Goal: Information Seeking & Learning: Learn about a topic

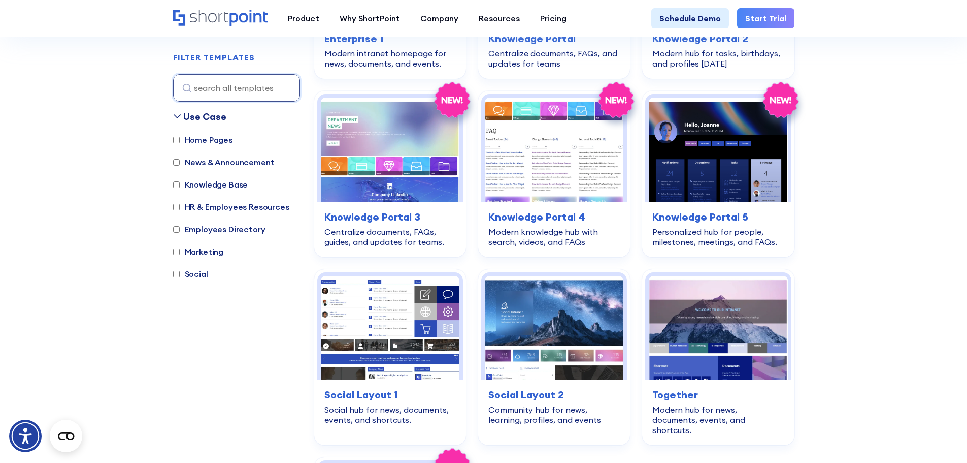
scroll to position [631, 0]
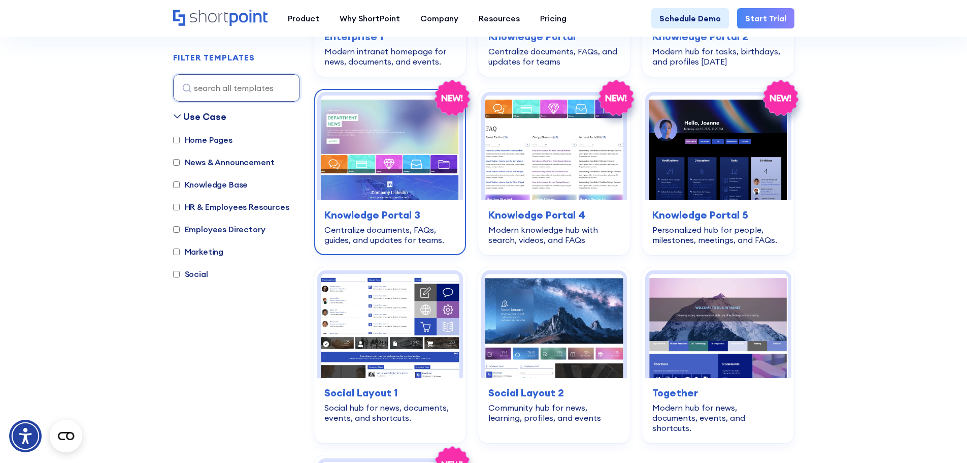
click at [384, 129] on img at bounding box center [390, 147] width 139 height 104
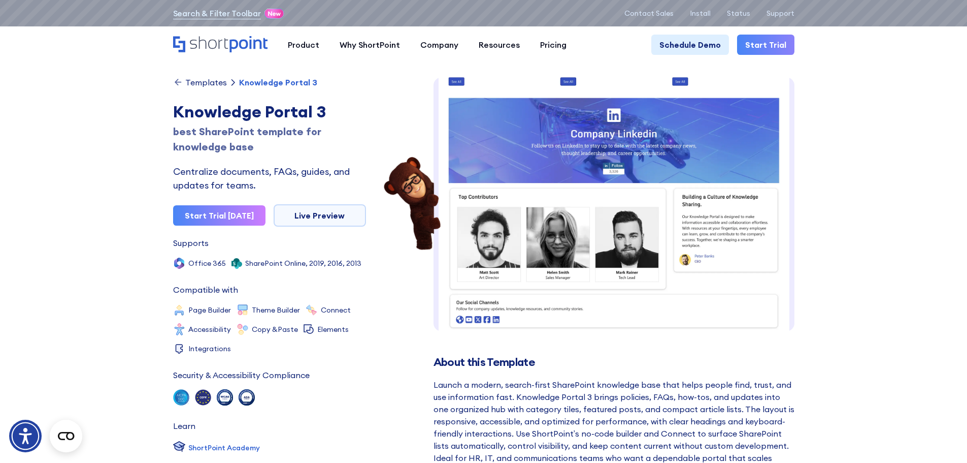
scroll to position [340, 0]
click at [328, 216] on link "Live Preview" at bounding box center [320, 215] width 92 height 22
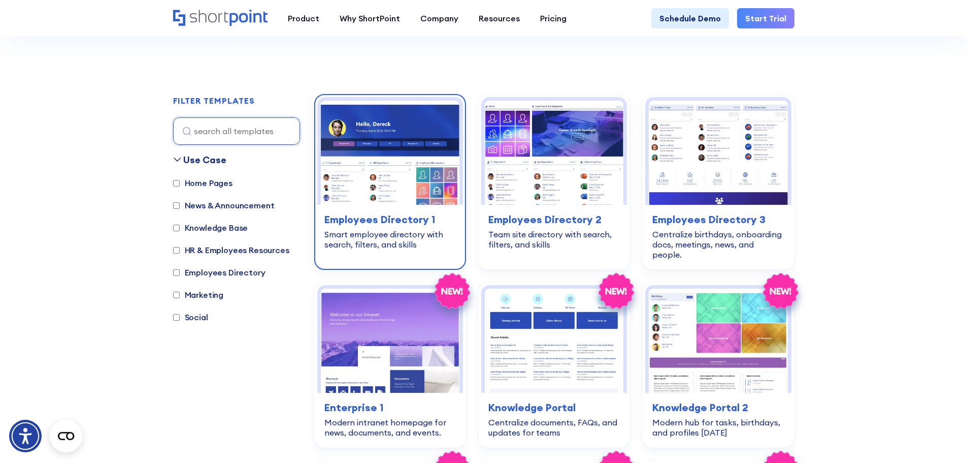
click at [377, 170] on img at bounding box center [390, 153] width 139 height 104
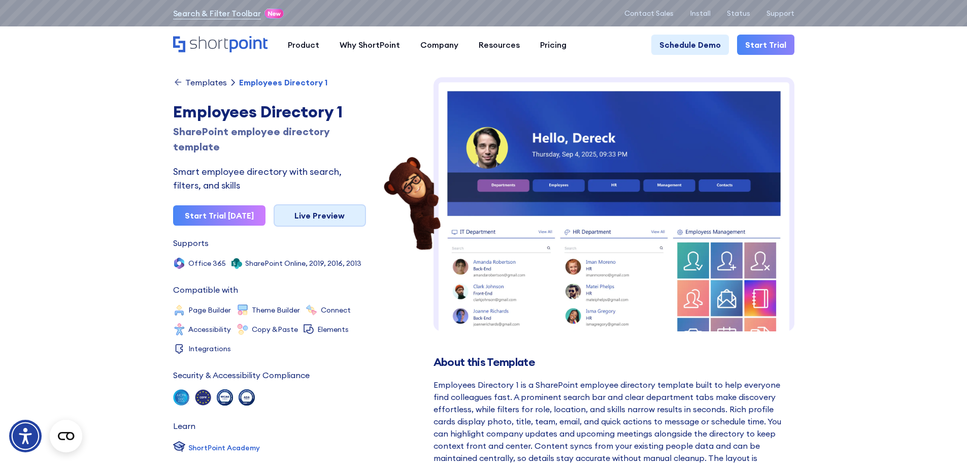
click at [334, 211] on link "Live Preview" at bounding box center [320, 215] width 92 height 22
